Goal: Information Seeking & Learning: Check status

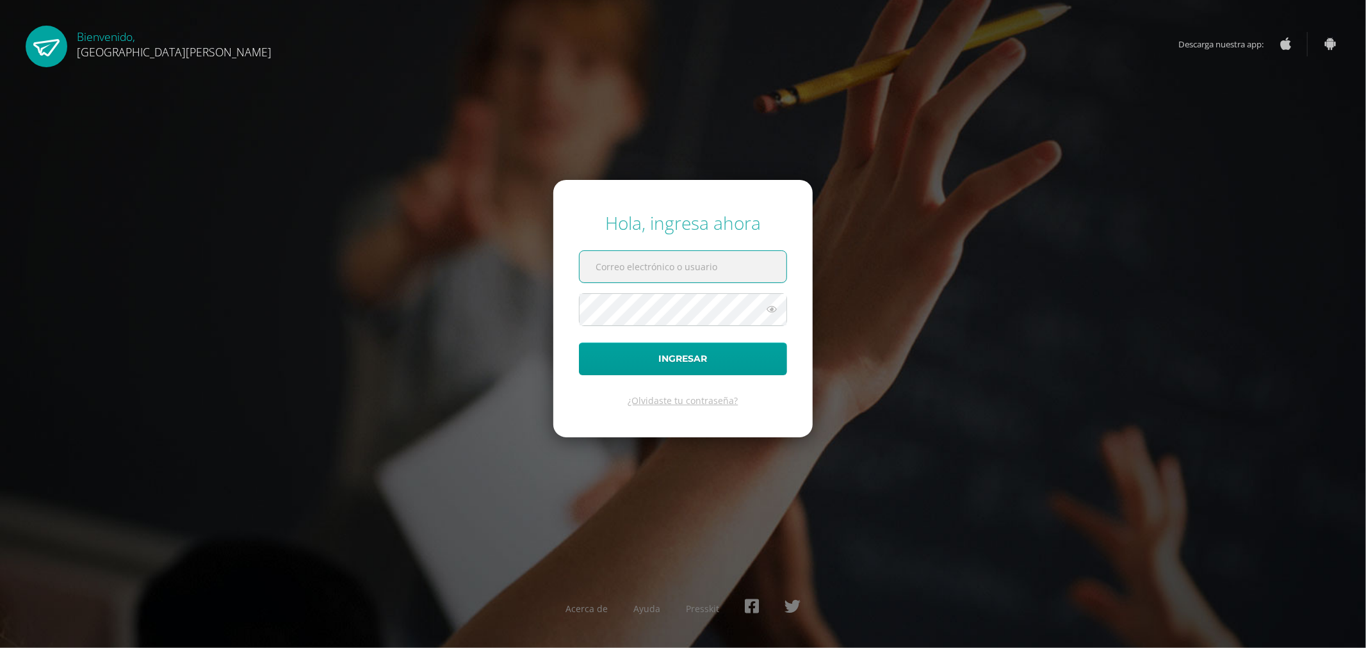
type input "[EMAIL_ADDRESS][DOMAIN_NAME]"
click at [741, 362] on button "Ingresar" at bounding box center [683, 359] width 208 height 33
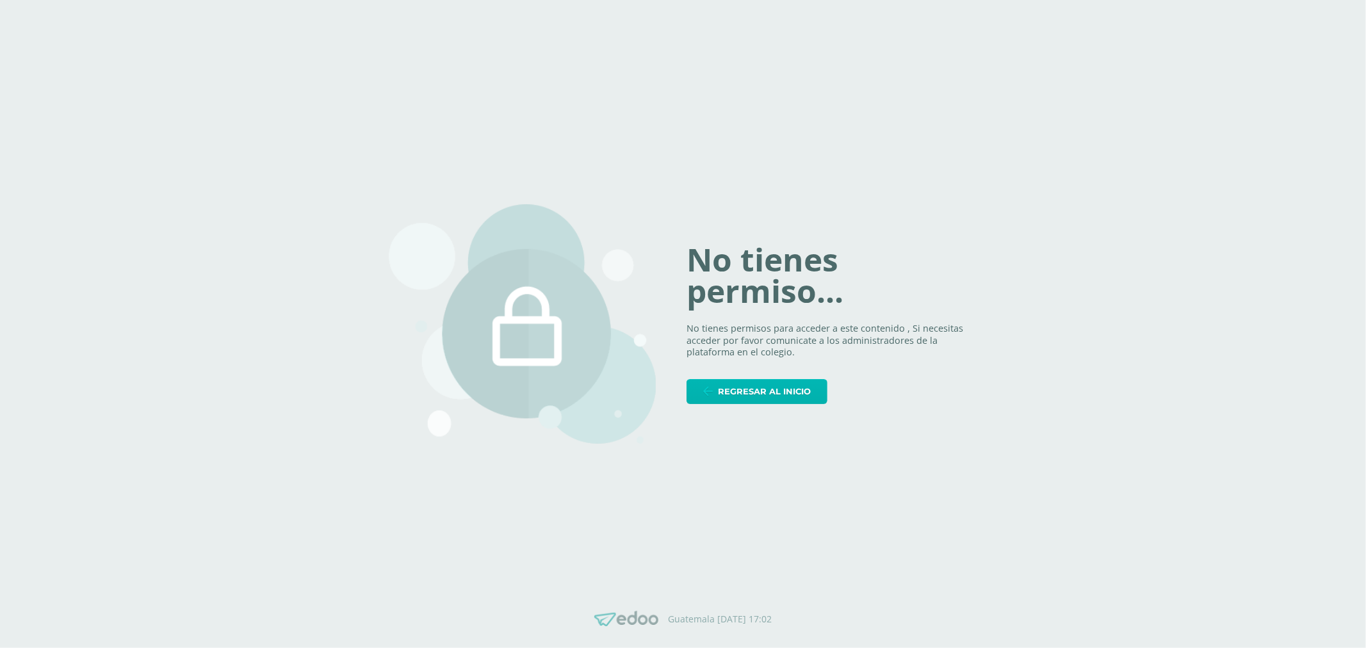
click at [747, 382] on span "Regresar al inicio" at bounding box center [764, 392] width 93 height 24
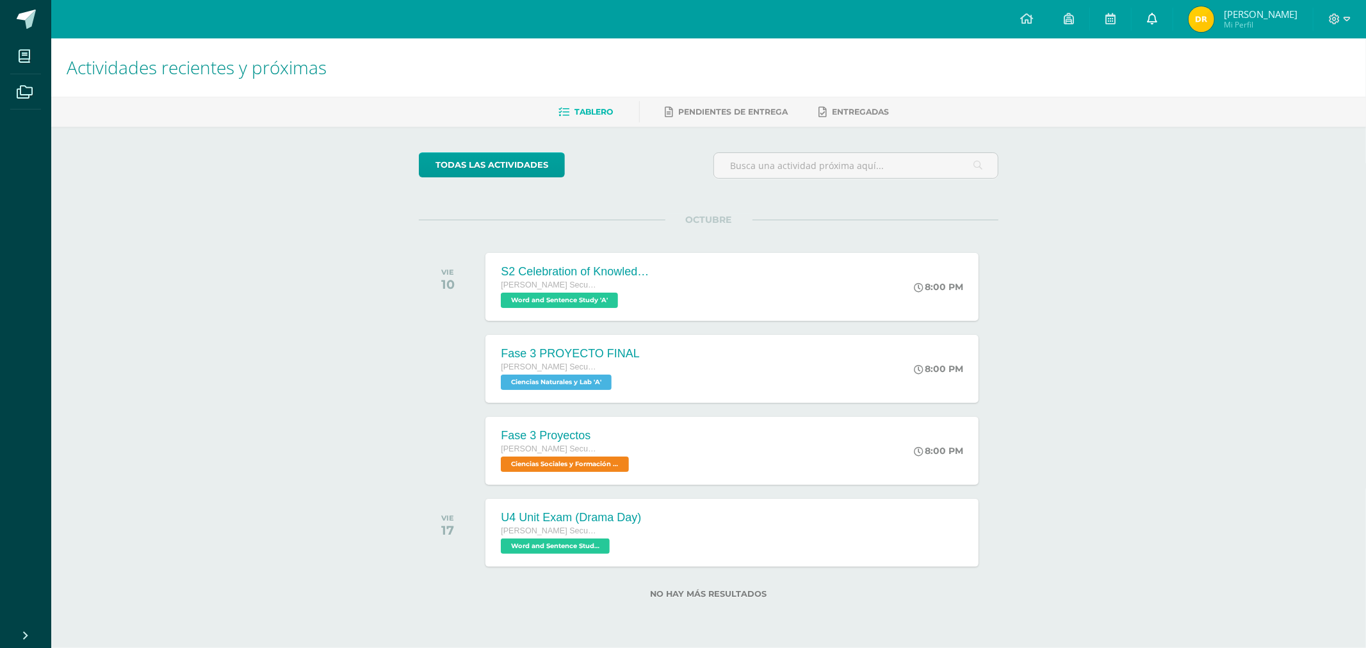
click at [1160, 17] on link at bounding box center [1151, 19] width 41 height 38
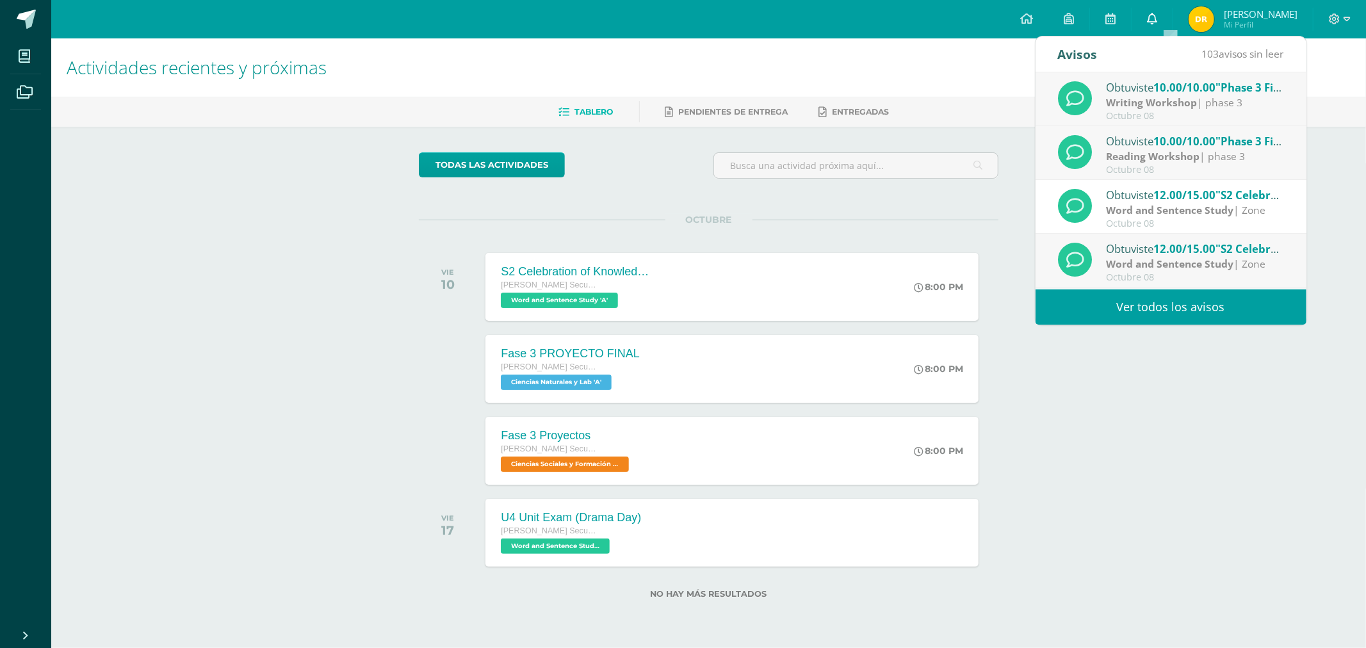
click at [1157, 20] on icon at bounding box center [1152, 19] width 10 height 12
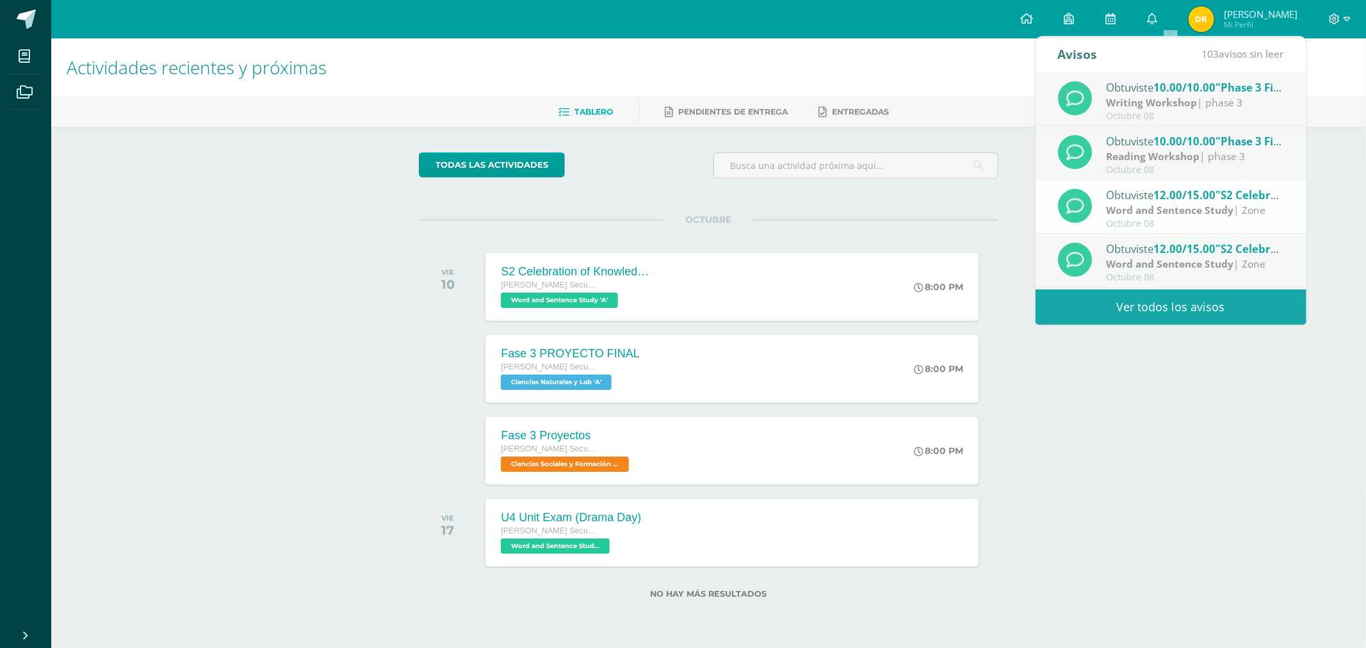
click at [1329, 78] on h1 "Actividades recientes y próximas" at bounding box center [709, 67] width 1284 height 58
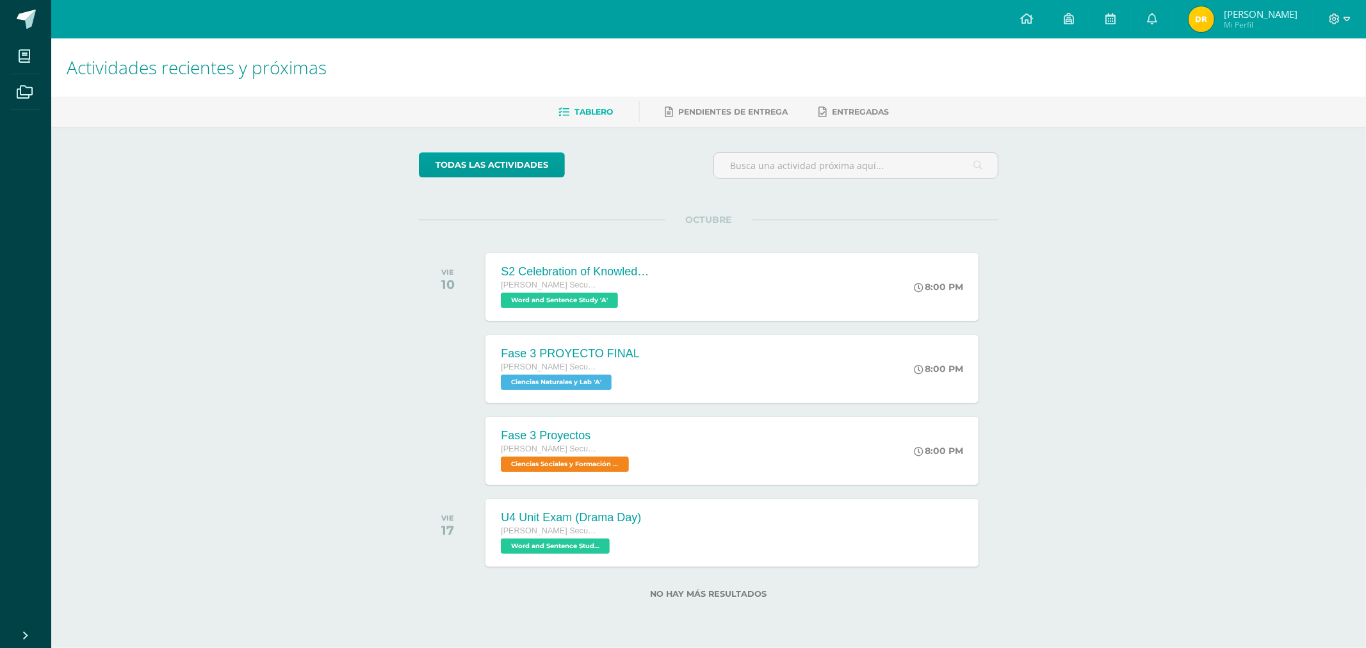
click at [1105, 47] on h1 "Actividades recientes y próximas" at bounding box center [709, 67] width 1284 height 58
click at [1247, 13] on span "[PERSON_NAME]" at bounding box center [1261, 14] width 74 height 13
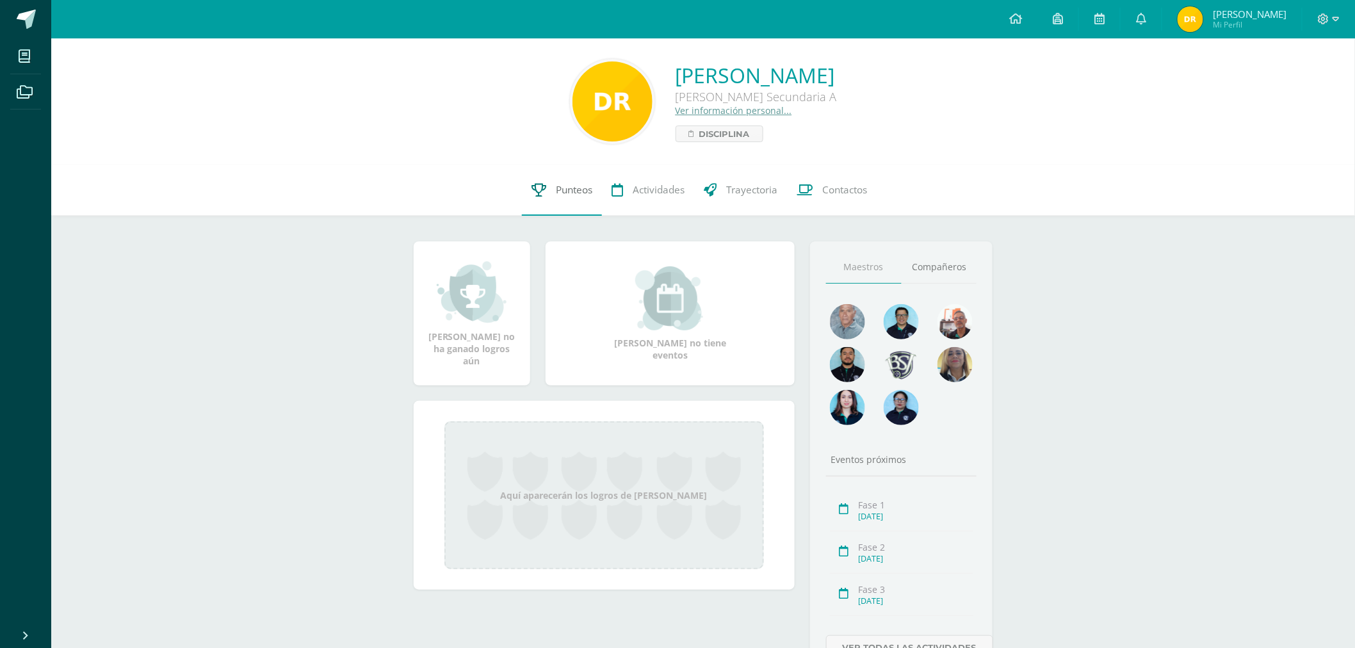
click at [568, 187] on span "Punteos" at bounding box center [574, 189] width 36 height 13
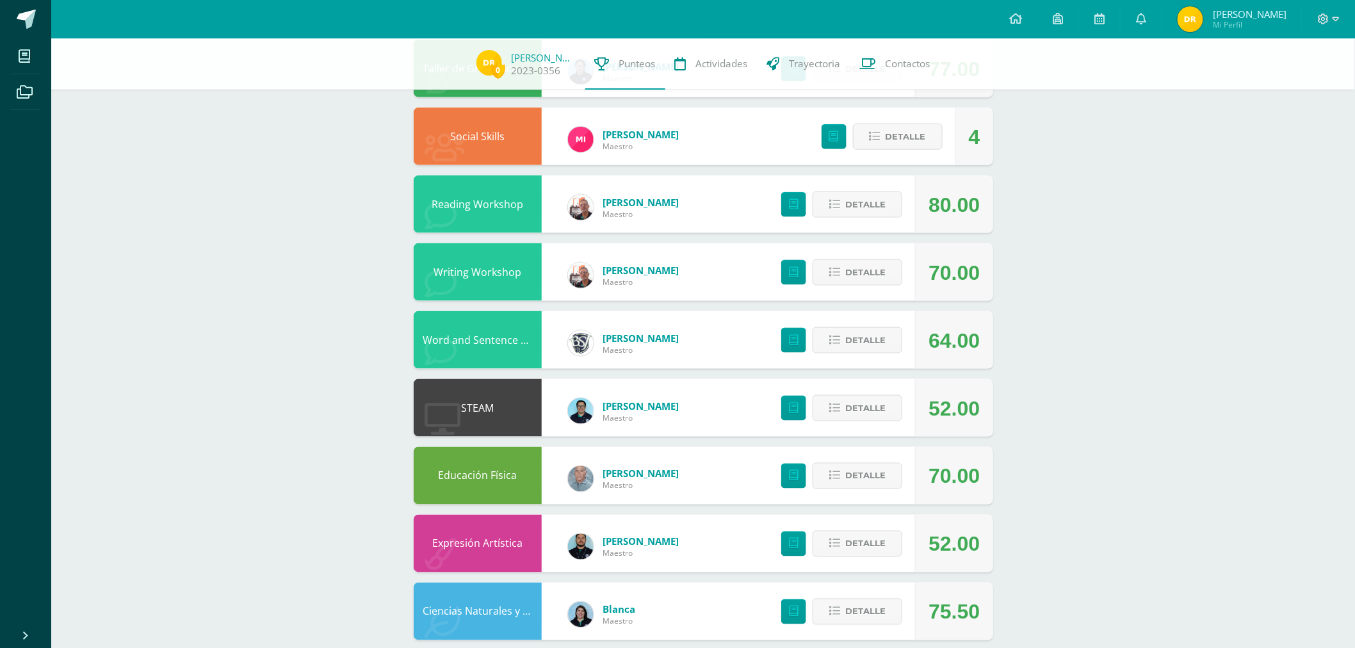
scroll to position [586, 0]
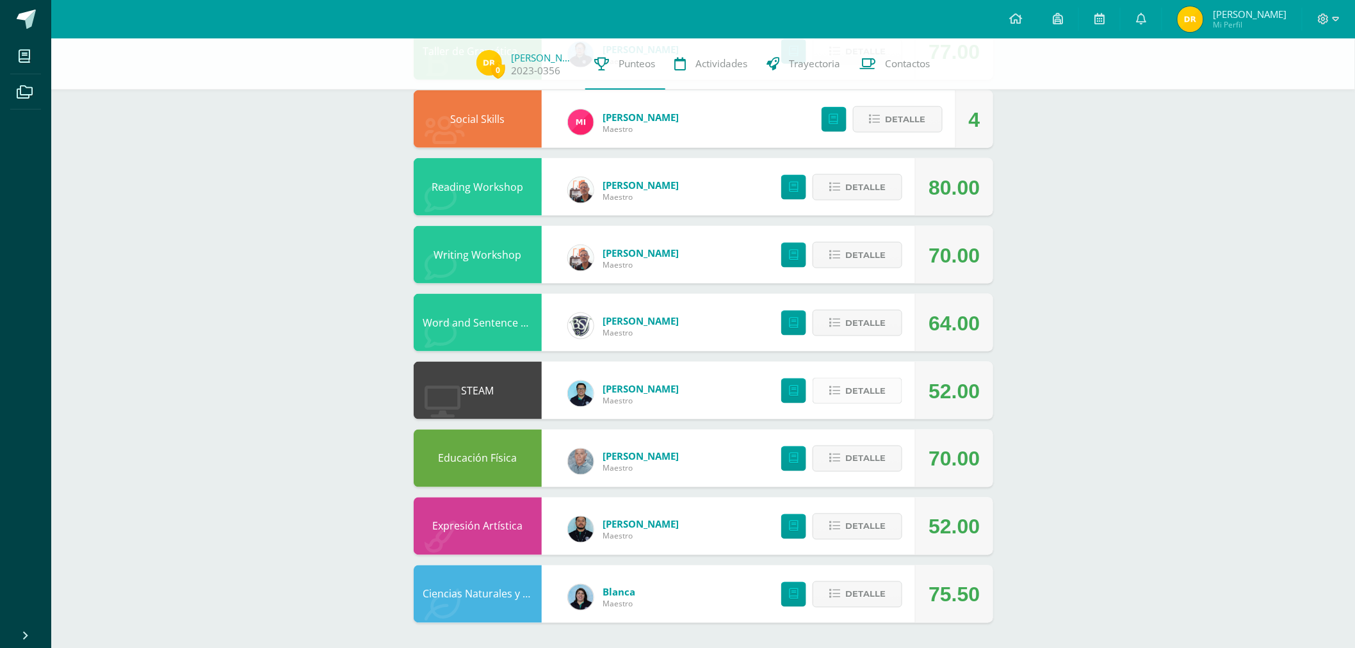
click at [868, 382] on span "Detalle" at bounding box center [865, 391] width 40 height 24
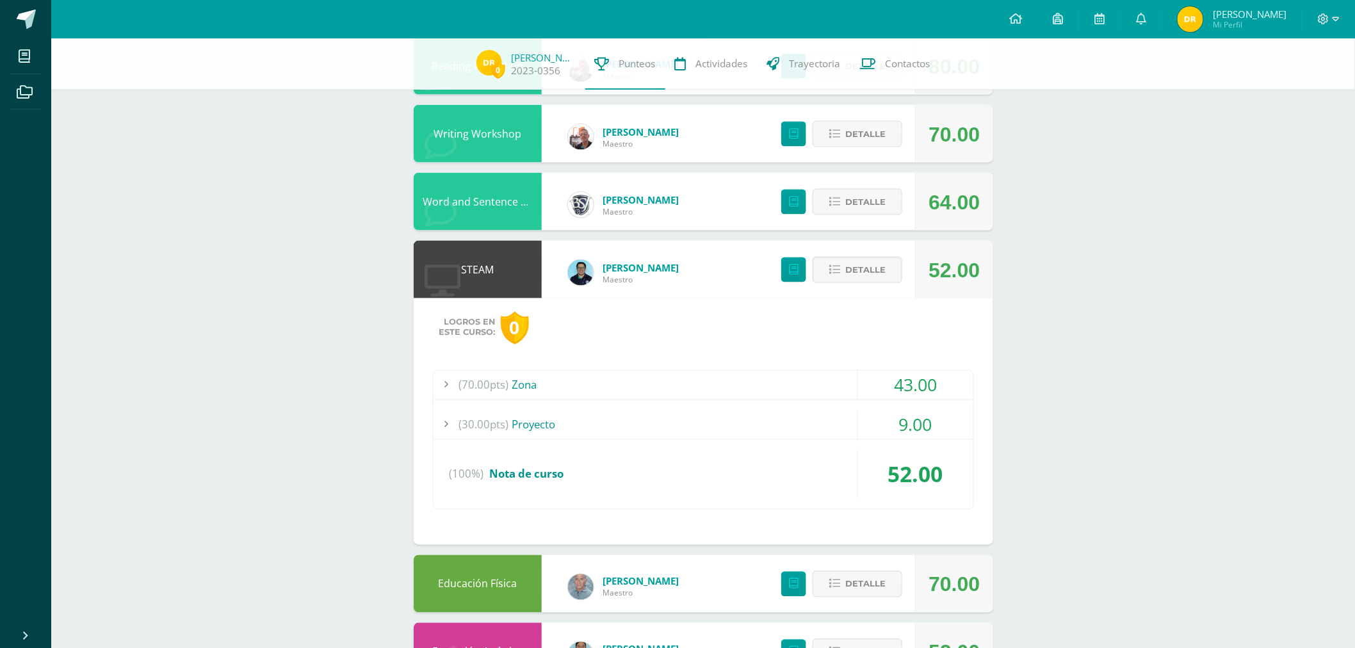
scroll to position [728, 0]
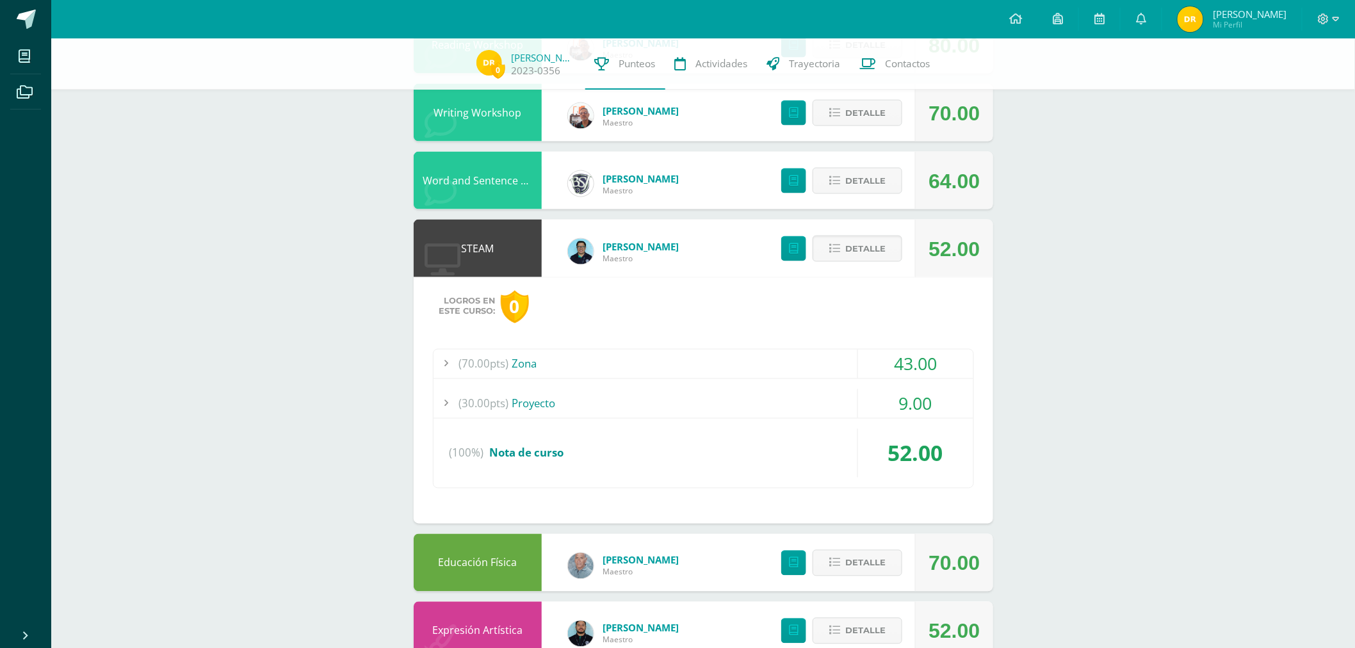
click at [798, 419] on div "(70.00pts) Zona 43.00 (10.0pts) Laboratorio 1 10.00 (10.0pts) Laboratorio 2 (10…" at bounding box center [703, 419] width 541 height 140
click at [797, 398] on div "(30.00pts) Proyecto" at bounding box center [703, 403] width 540 height 29
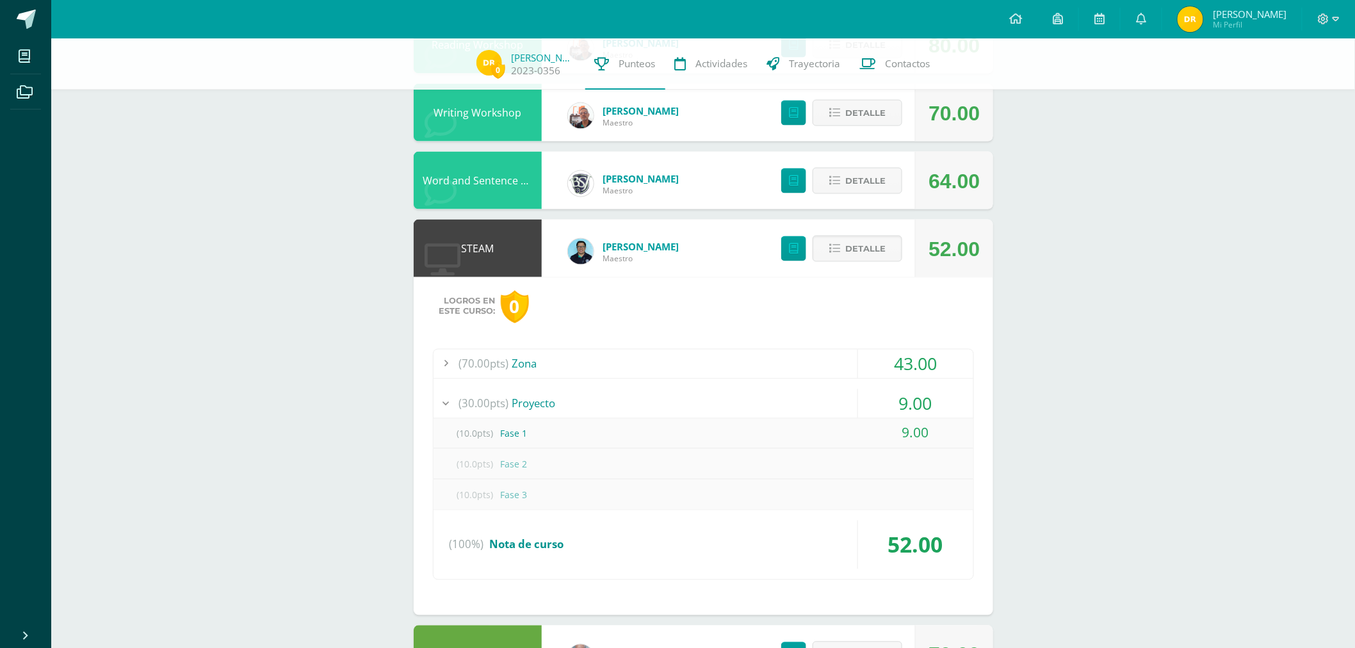
click at [797, 396] on div "(30.00pts) Proyecto" at bounding box center [703, 403] width 540 height 29
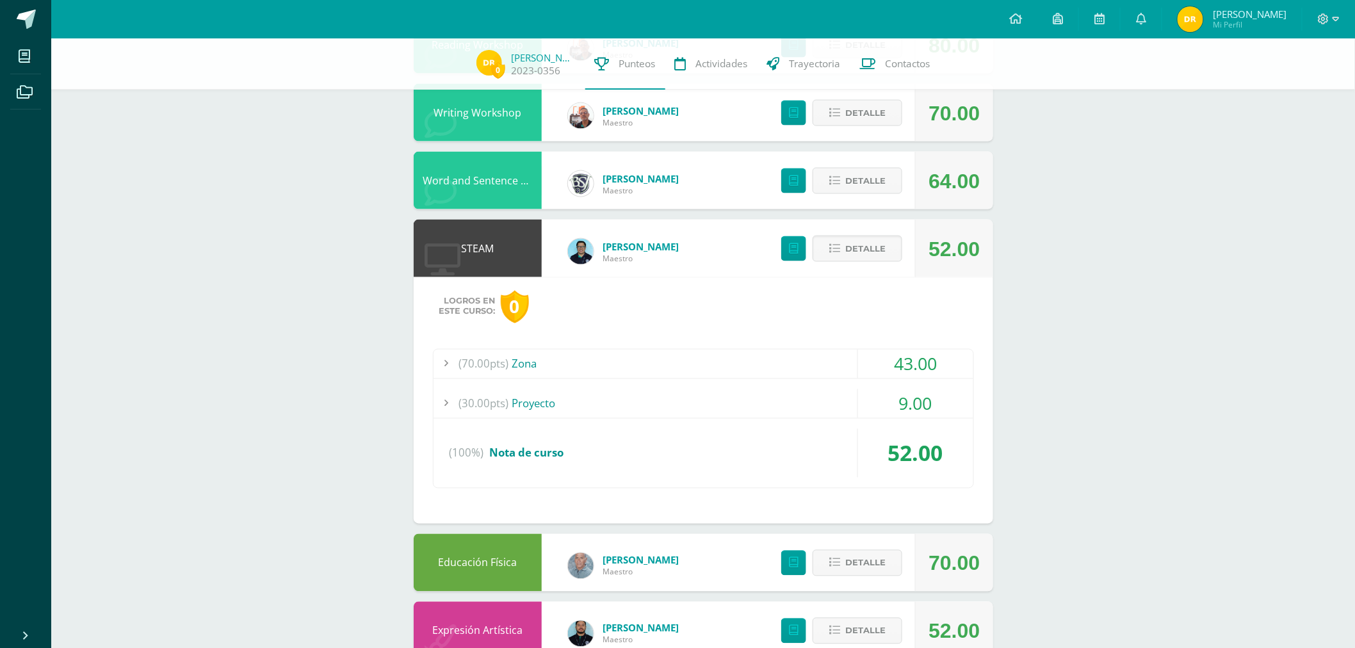
click at [797, 360] on div "(70.00pts) Zona" at bounding box center [703, 364] width 540 height 29
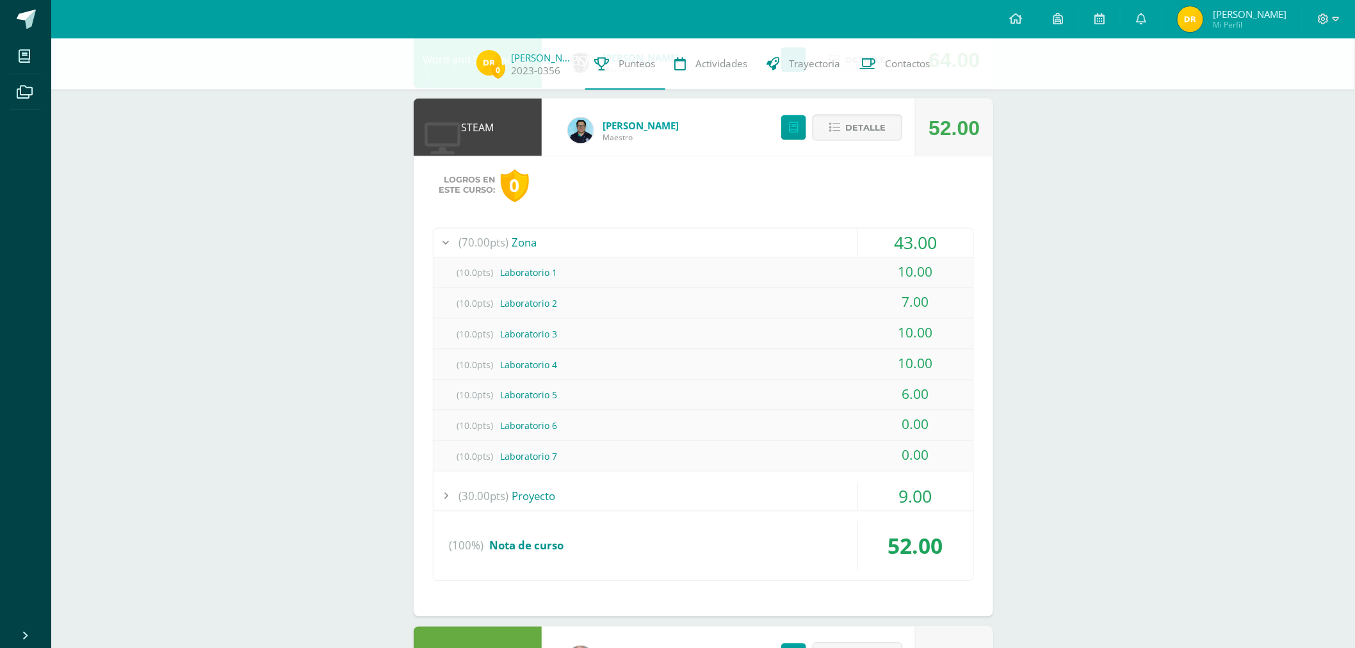
scroll to position [871, 0]
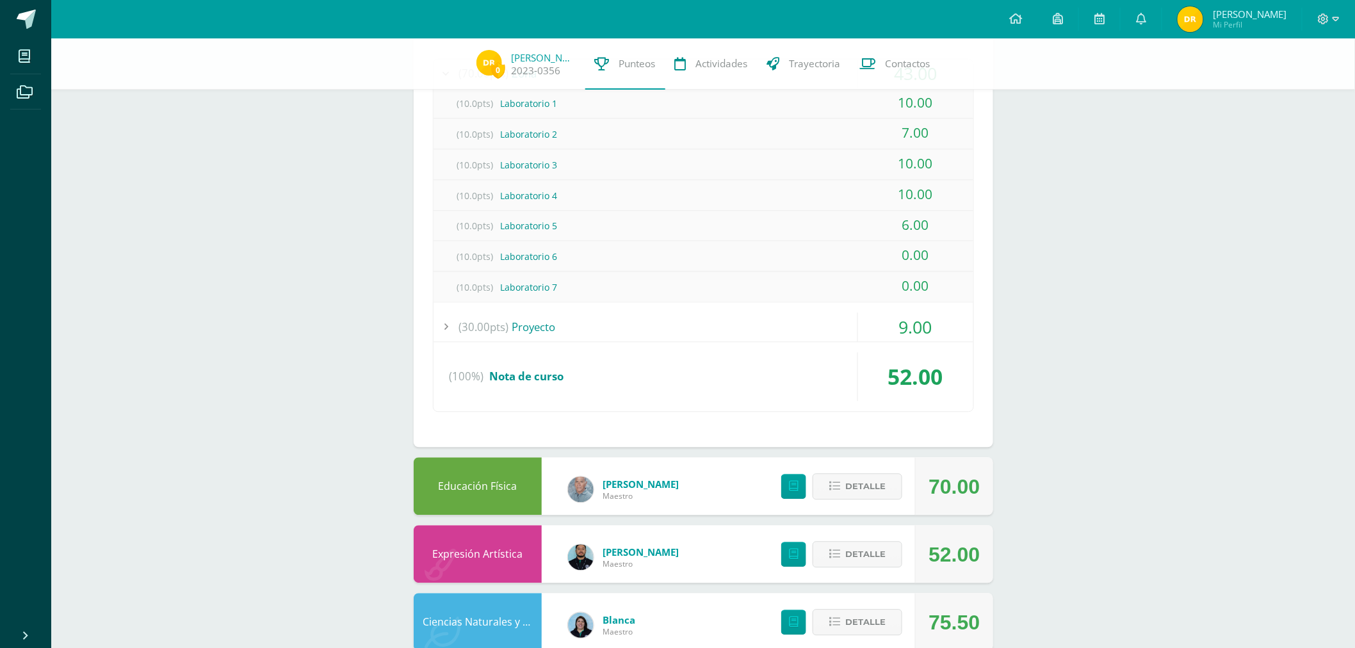
scroll to position [1041, 0]
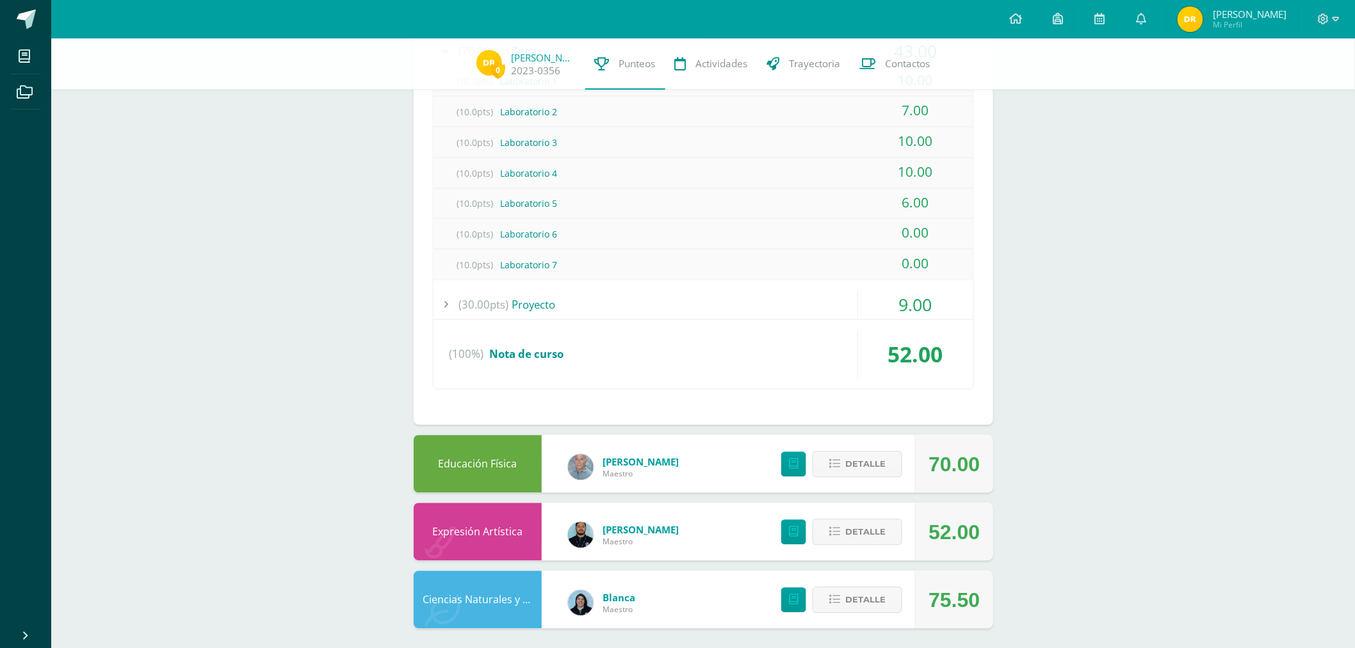
click at [638, 343] on div "(100%) Nota de curso" at bounding box center [703, 354] width 540 height 49
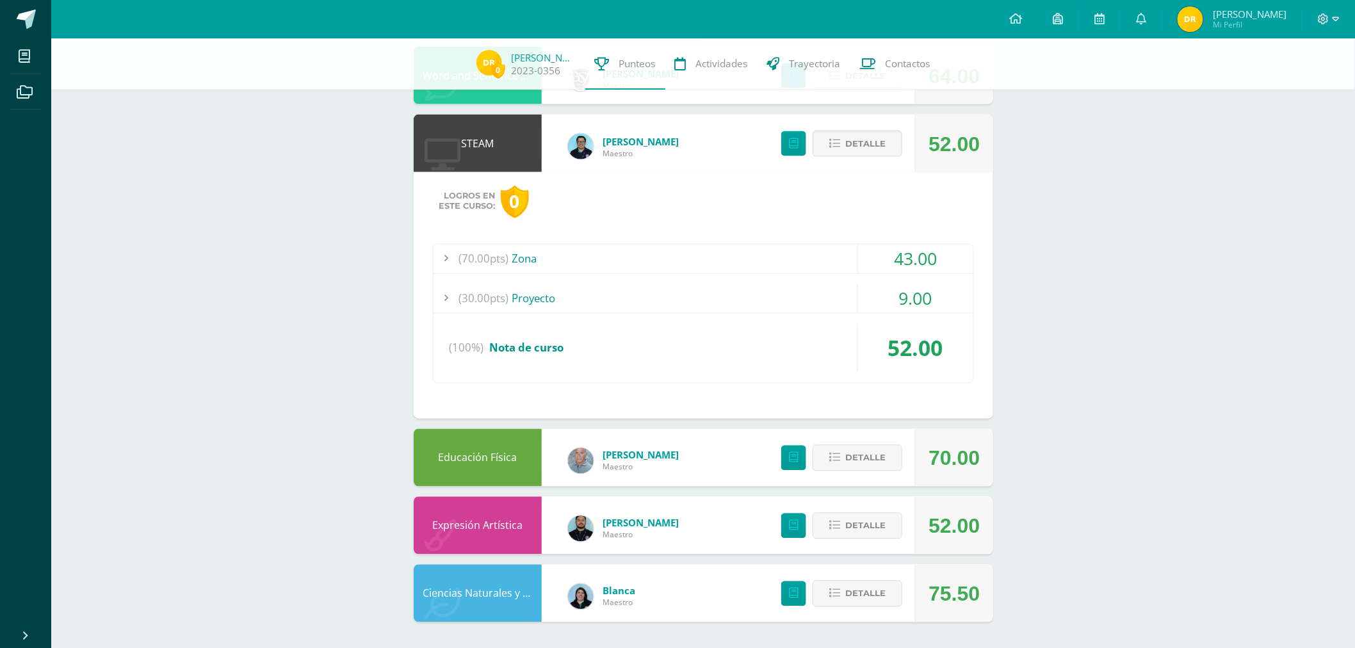
scroll to position [833, 0]
click at [636, 291] on div "(30.00pts) Proyecto" at bounding box center [703, 298] width 540 height 29
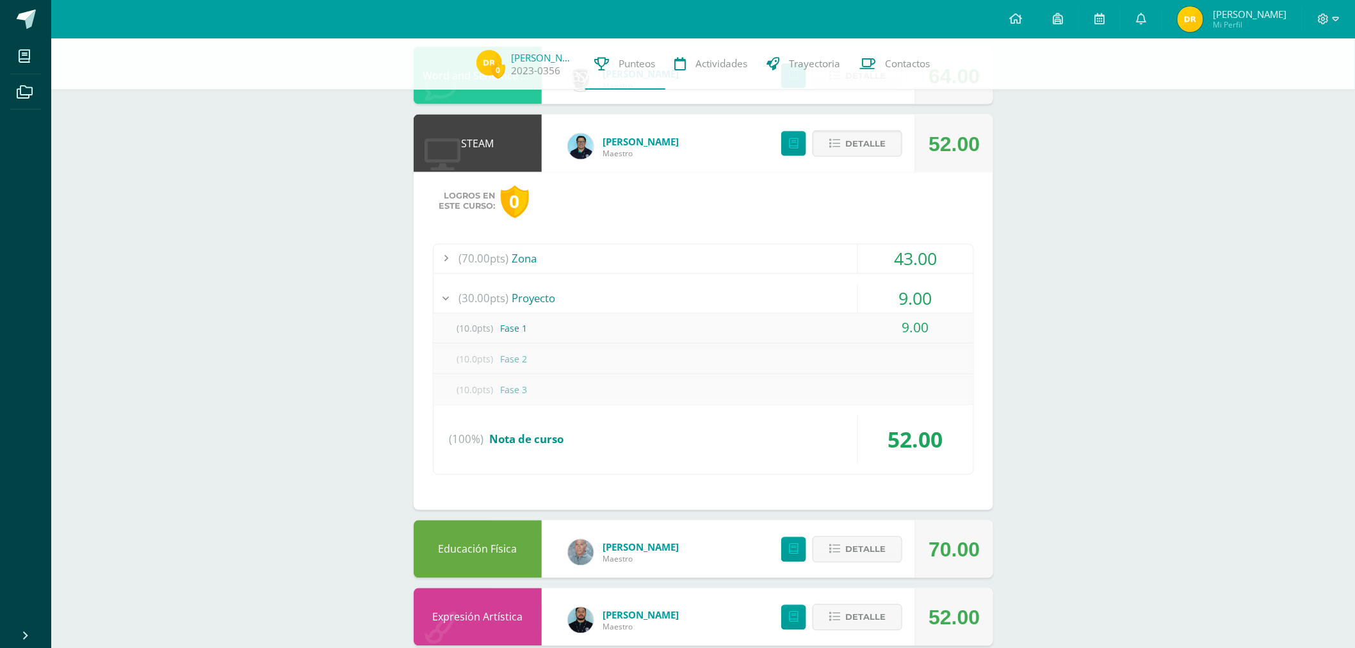
scroll to position [923, 0]
